Goal: Transaction & Acquisition: Register for event/course

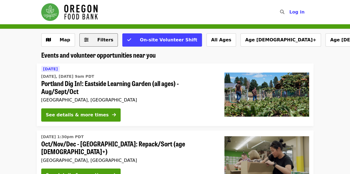
click at [92, 36] on button "Filters" at bounding box center [98, 39] width 39 height 13
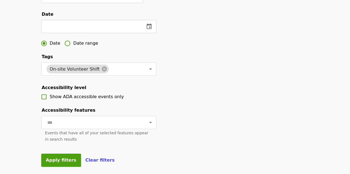
scroll to position [169, 0]
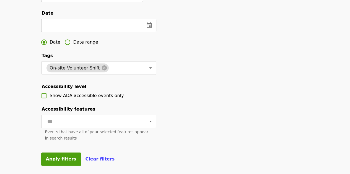
click at [109, 32] on input "text" at bounding box center [90, 25] width 99 height 13
click at [149, 29] on icon "change date" at bounding box center [149, 25] width 7 height 7
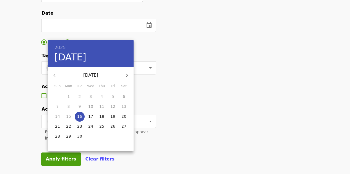
click at [207, 56] on div at bounding box center [177, 87] width 354 height 174
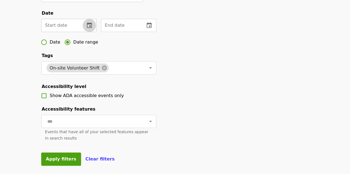
click at [88, 28] on icon "change date" at bounding box center [89, 25] width 5 height 6
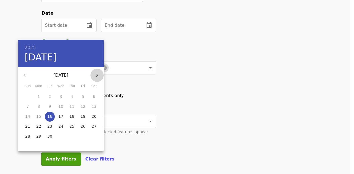
click at [93, 73] on button "button" at bounding box center [96, 75] width 13 height 13
click at [35, 137] on span "27" at bounding box center [39, 137] width 10 height 6
type input "**********"
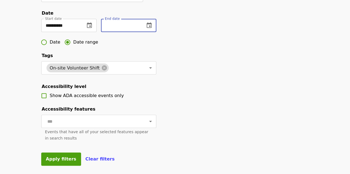
click at [135, 30] on input "text" at bounding box center [120, 25] width 39 height 13
click at [152, 28] on button "change date" at bounding box center [148, 25] width 13 height 13
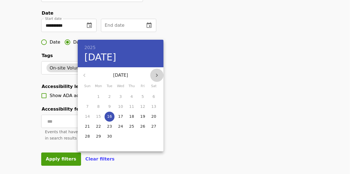
click at [157, 77] on icon "button" at bounding box center [156, 75] width 7 height 7
click at [133, 136] on p "30" at bounding box center [131, 137] width 5 height 6
type input "**********"
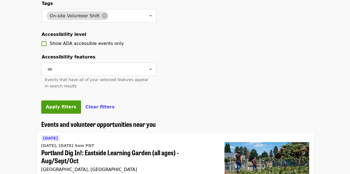
scroll to position [222, 0]
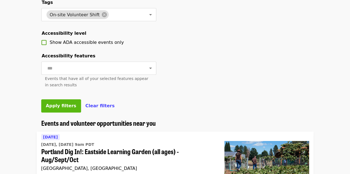
click at [67, 109] on span "Apply filters" at bounding box center [61, 105] width 30 height 5
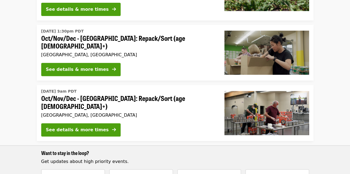
scroll to position [106, 0]
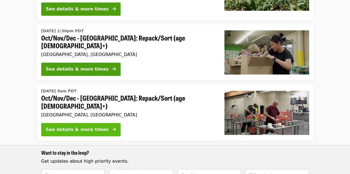
click at [73, 127] on div "See details & more times" at bounding box center [77, 130] width 63 height 7
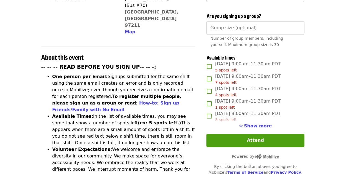
scroll to position [173, 0]
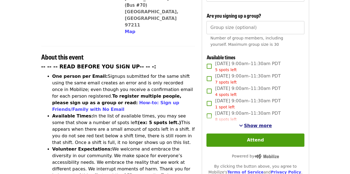
click at [264, 127] on button "Show more" at bounding box center [255, 126] width 33 height 7
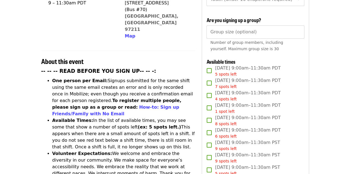
scroll to position [170, 0]
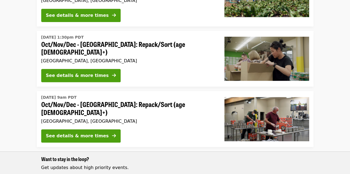
scroll to position [100, 0]
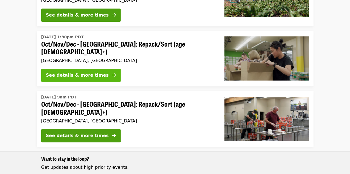
click at [67, 75] on div "See details & more times" at bounding box center [77, 75] width 63 height 7
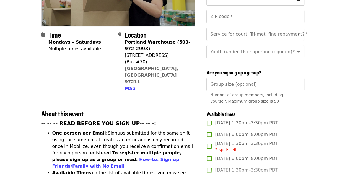
scroll to position [180, 0]
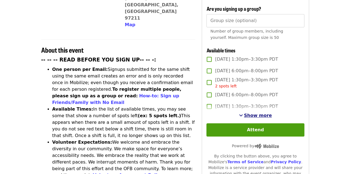
click at [259, 114] on span "Show more" at bounding box center [258, 115] width 28 height 5
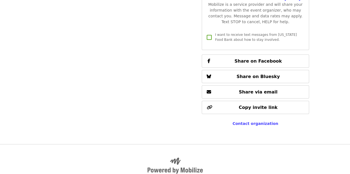
scroll to position [1395, 0]
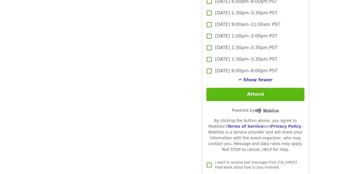
click at [241, 97] on button "Attend" at bounding box center [255, 94] width 98 height 13
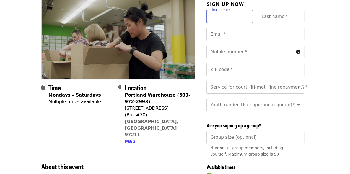
scroll to position [31, 0]
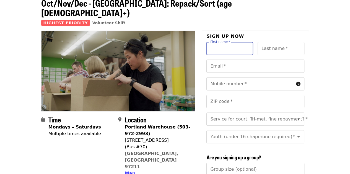
type input "*"
type input "********"
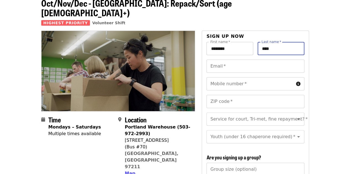
type input "****"
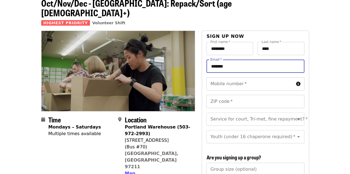
type input "**********"
click at [237, 77] on input "Mobile number   *" at bounding box center [249, 83] width 87 height 13
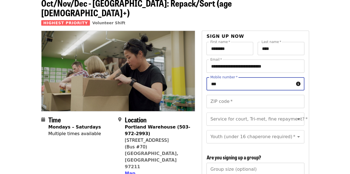
type input "**********"
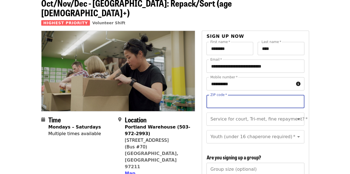
click at [236, 95] on input "ZIP code   *" at bounding box center [255, 101] width 98 height 13
type input "*****"
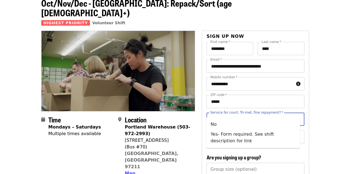
click at [245, 114] on input "Service for court, Tri-met, fine repayment?   *" at bounding box center [248, 119] width 75 height 10
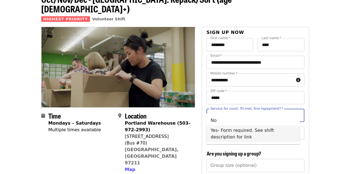
scroll to position [35, 0]
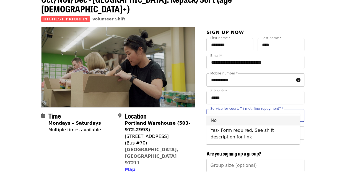
click at [247, 122] on li "No" at bounding box center [253, 121] width 94 height 10
type input "**"
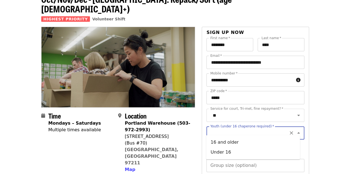
click at [243, 128] on input "Youth (under 16 chaperone required)   *" at bounding box center [248, 133] width 75 height 10
click at [234, 140] on li "16 and older" at bounding box center [253, 143] width 94 height 10
type input "**********"
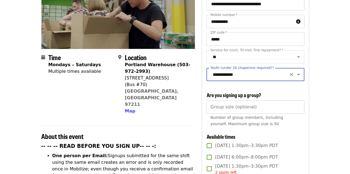
scroll to position [100, 0]
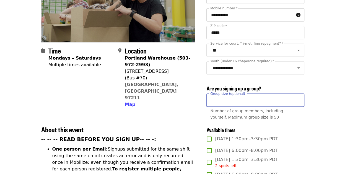
click at [268, 102] on input "Group size (optional)" at bounding box center [255, 100] width 98 height 13
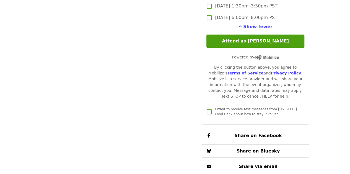
scroll to position [1448, 0]
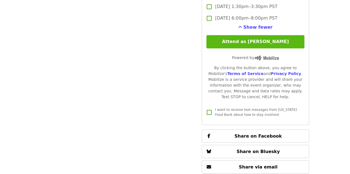
click at [252, 40] on button "Attend as [PERSON_NAME]" at bounding box center [255, 41] width 98 height 13
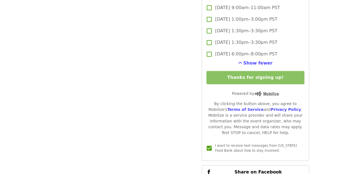
scroll to position [1410, 0]
